Goal: Transaction & Acquisition: Purchase product/service

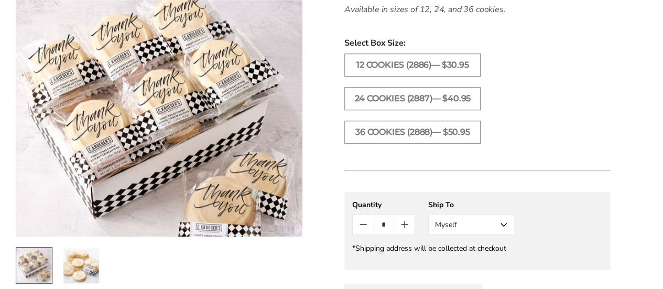
scroll to position [384, 0]
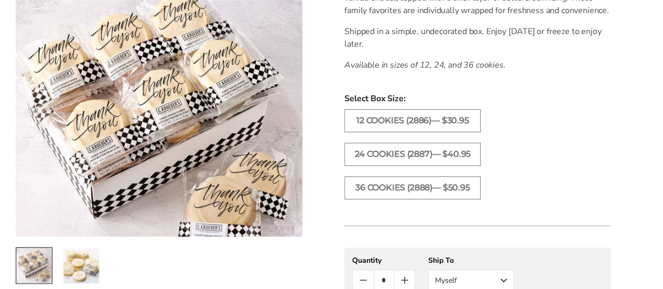
click at [663, 34] on html "Skip to content ****** Bestsellers Summer Summer Vibes Summer Garden Hello Suns…" at bounding box center [331, 227] width 663 height 1222
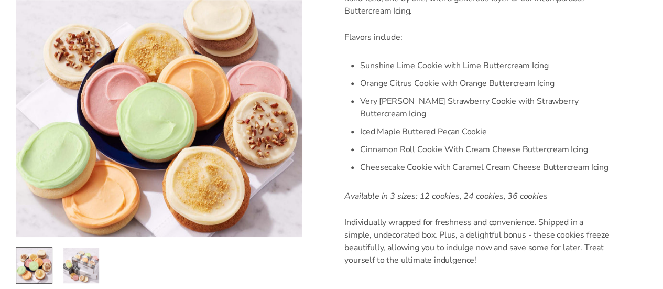
scroll to position [361, 0]
